Goal: Task Accomplishment & Management: Use online tool/utility

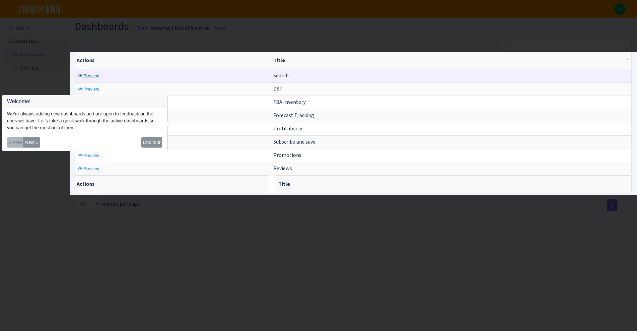
click at [98, 76] on span "Preview" at bounding box center [92, 76] width 16 height 6
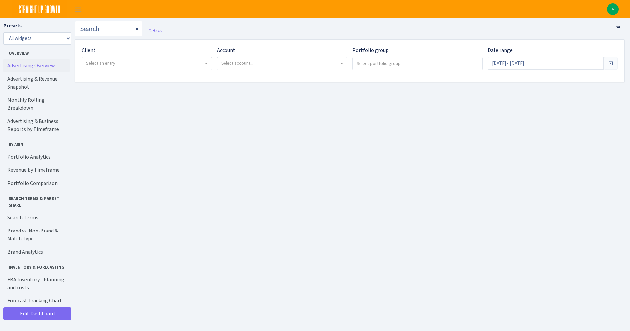
click at [42, 68] on link "Advertising Overview" at bounding box center [36, 65] width 66 height 13
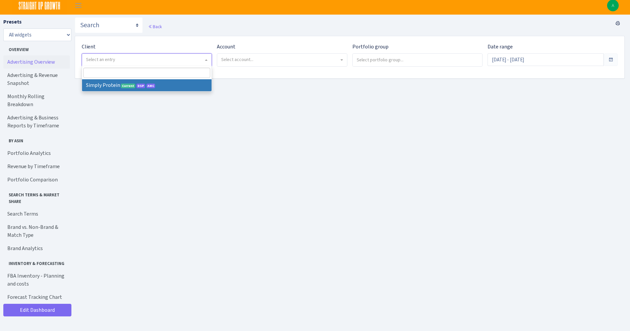
click at [127, 63] on span "Select an entry" at bounding box center [146, 60] width 129 height 13
select select "332"
select select
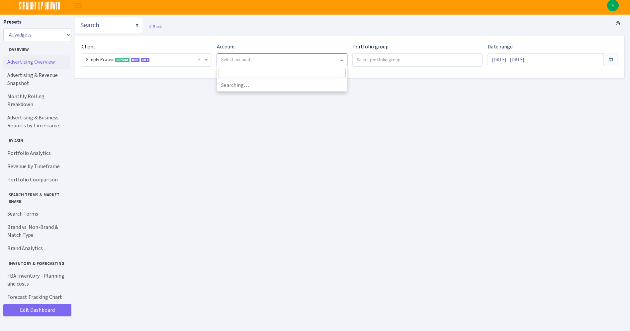
click at [250, 56] on span "Select account..." at bounding box center [237, 59] width 32 height 6
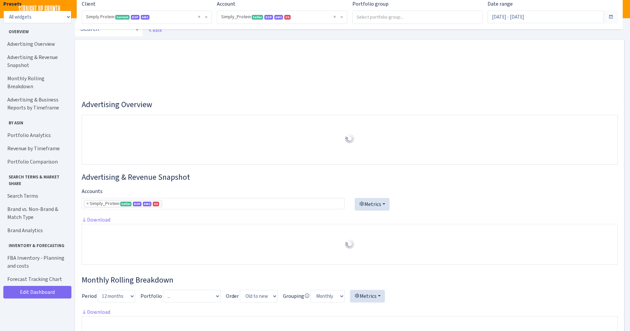
select select "470438976738569"
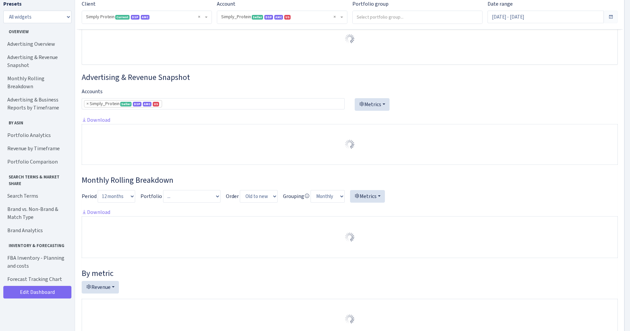
scroll to position [100, 0]
click at [290, 17] on span "× Simply_Protein Seller DSP AMC US 470438976738569A1B3P8939UXC7XENTITYMWGWG0Y0T…" at bounding box center [280, 17] width 118 height 7
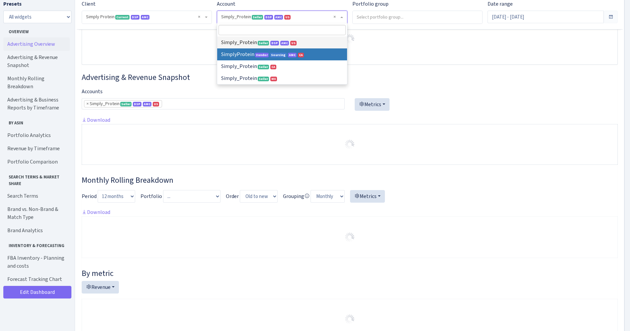
select select
select select "1288314143782501"
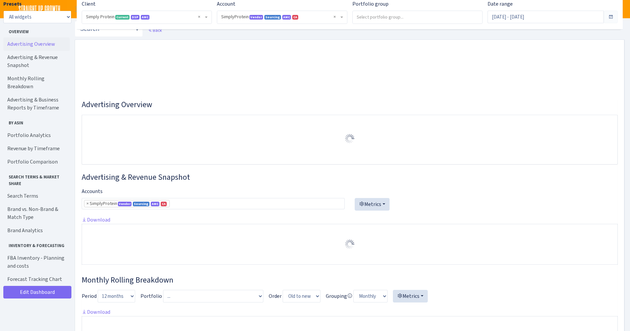
select select "1288314143782501"
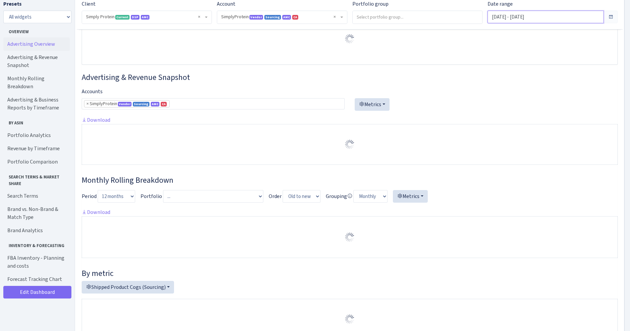
click at [512, 15] on input "Jul 11, 2025 - Aug 9, 2025" at bounding box center [545, 17] width 116 height 13
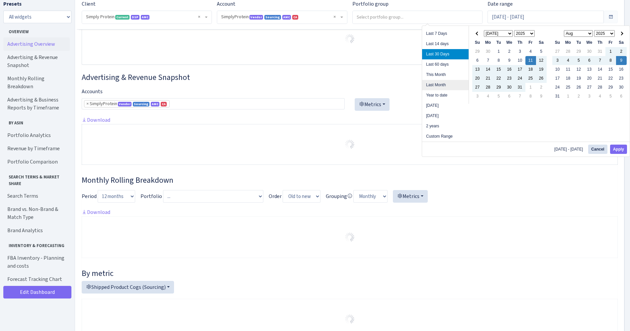
click at [442, 82] on li "Last Month" at bounding box center [445, 85] width 46 height 10
type input "[DATE] - [DATE]"
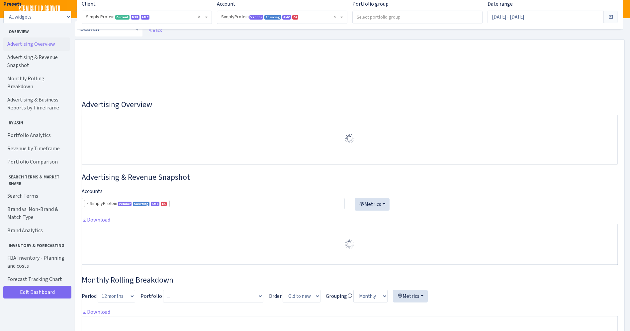
select select "1288314143782501"
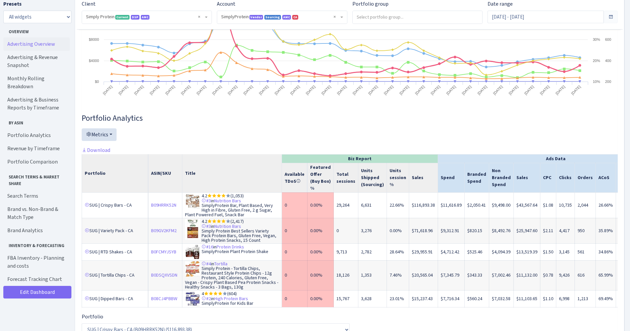
scroll to position [977, 0]
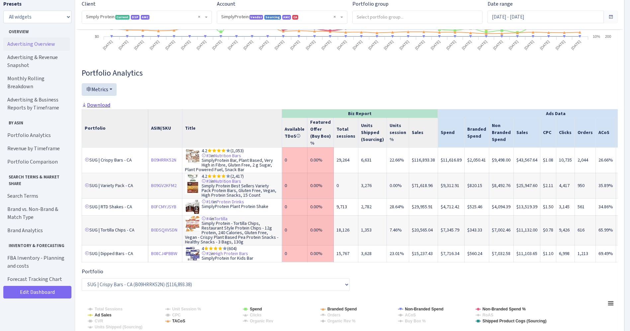
click at [106, 109] on link "Download" at bounding box center [96, 105] width 29 height 7
click at [611, 15] on span at bounding box center [610, 16] width 5 height 5
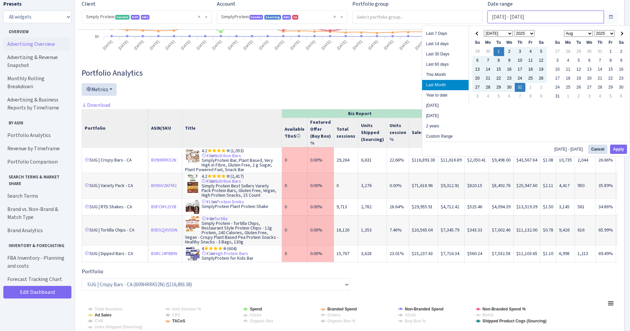
click at [590, 13] on input "[DATE] - [DATE]" at bounding box center [545, 17] width 116 height 13
click at [449, 76] on li "This Month" at bounding box center [445, 75] width 46 height 10
type input "[DATE] - [DATE]"
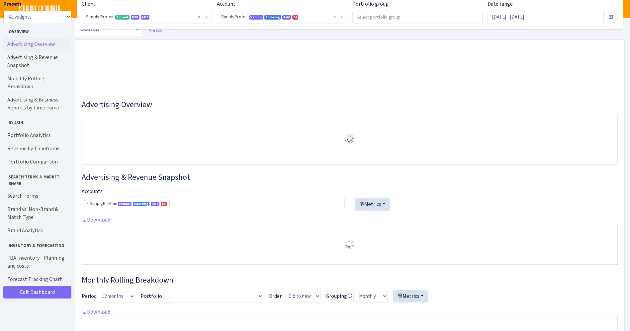
select select "1288314143782501"
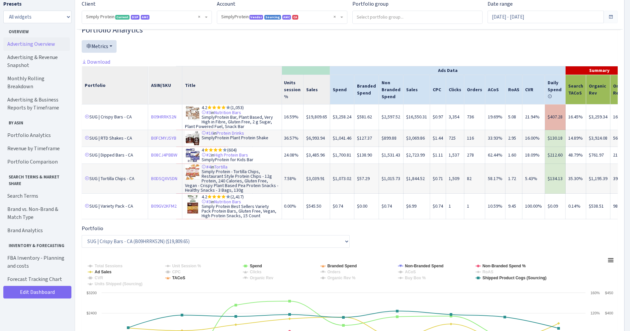
scroll to position [700, 0]
